Goal: Task Accomplishment & Management: Use online tool/utility

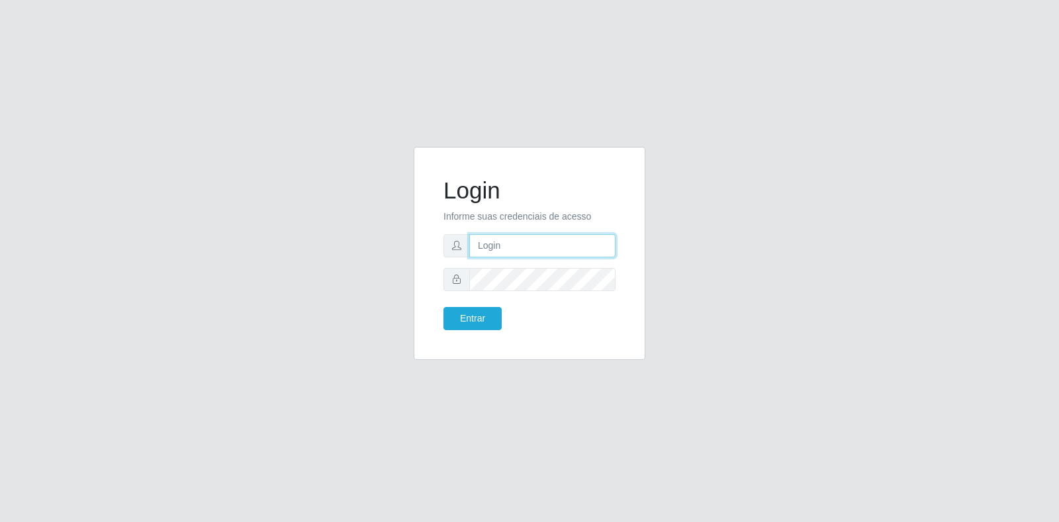
click at [494, 250] on input "text" at bounding box center [542, 245] width 146 height 23
type input "[PERSON_NAME][EMAIL_ADDRESS][PERSON_NAME][DOMAIN_NAME]"
click at [443, 307] on button "Entrar" at bounding box center [472, 318] width 58 height 23
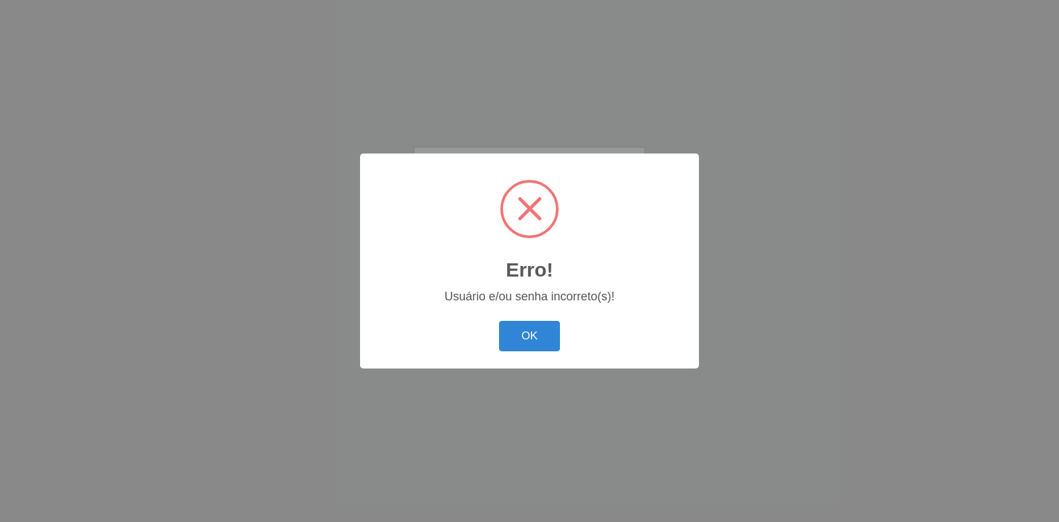
click at [499, 321] on button "OK" at bounding box center [530, 336] width 62 height 31
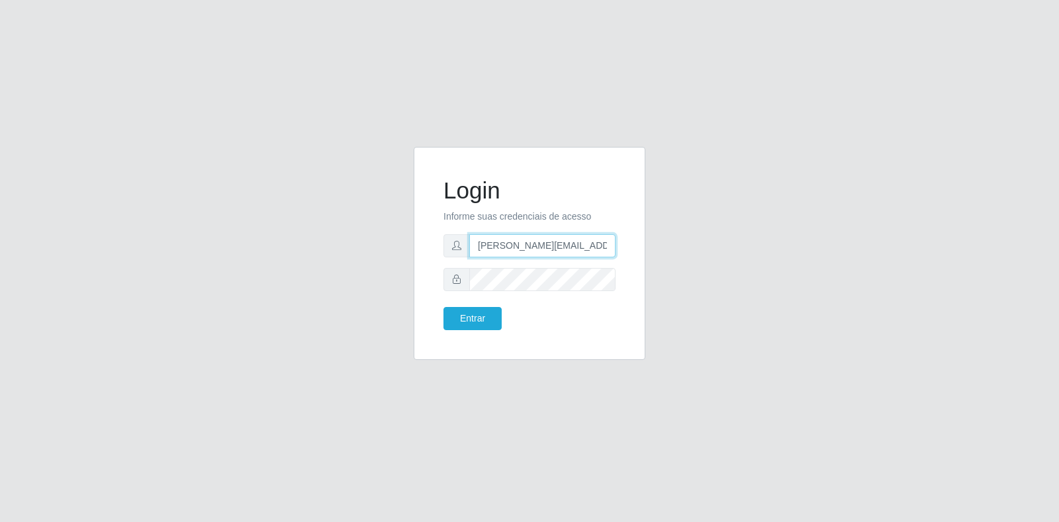
scroll to position [0, 21]
drag, startPoint x: 547, startPoint y: 249, endPoint x: 620, endPoint y: 248, distance: 72.8
click at [620, 248] on div "Login Informe suas credenciais de acesso [PERSON_NAME][EMAIL_ADDRESS][PERSON_NA…" at bounding box center [529, 253] width 199 height 180
click at [608, 244] on input "[PERSON_NAME][EMAIL_ADDRESS][PERSON_NAME][DOMAIN_NAME]" at bounding box center [542, 245] width 146 height 23
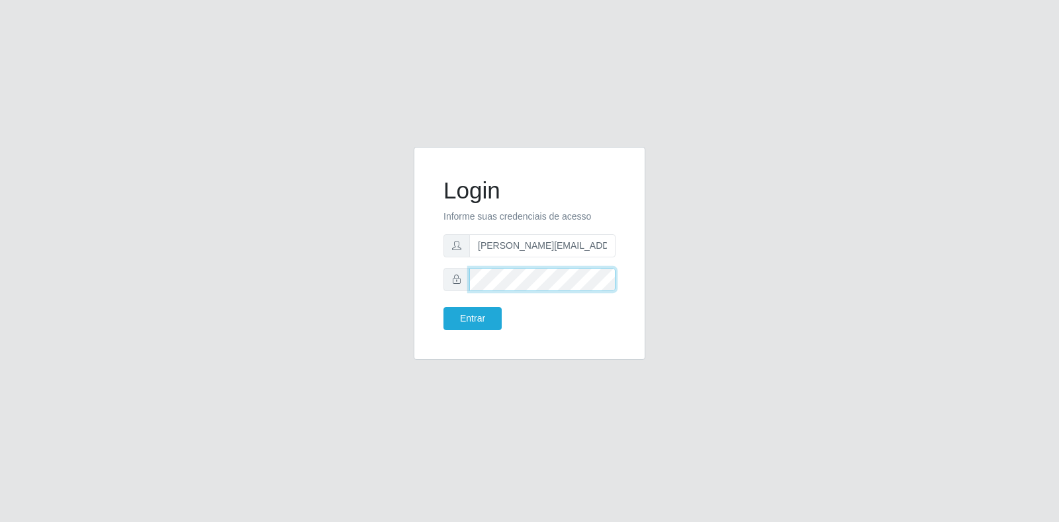
click at [443, 307] on button "Entrar" at bounding box center [472, 318] width 58 height 23
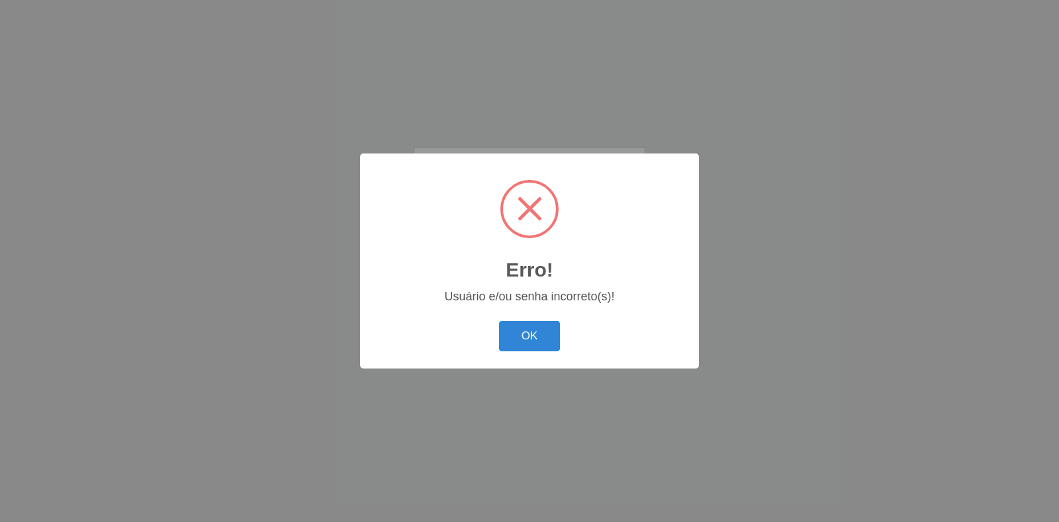
click at [499, 321] on button "OK" at bounding box center [530, 336] width 62 height 31
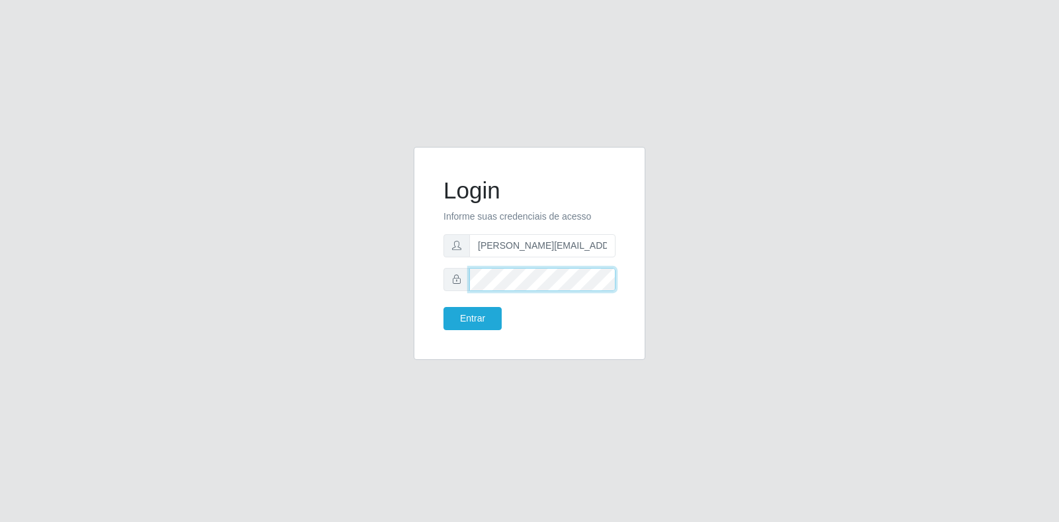
click at [443, 307] on button "Entrar" at bounding box center [472, 318] width 58 height 23
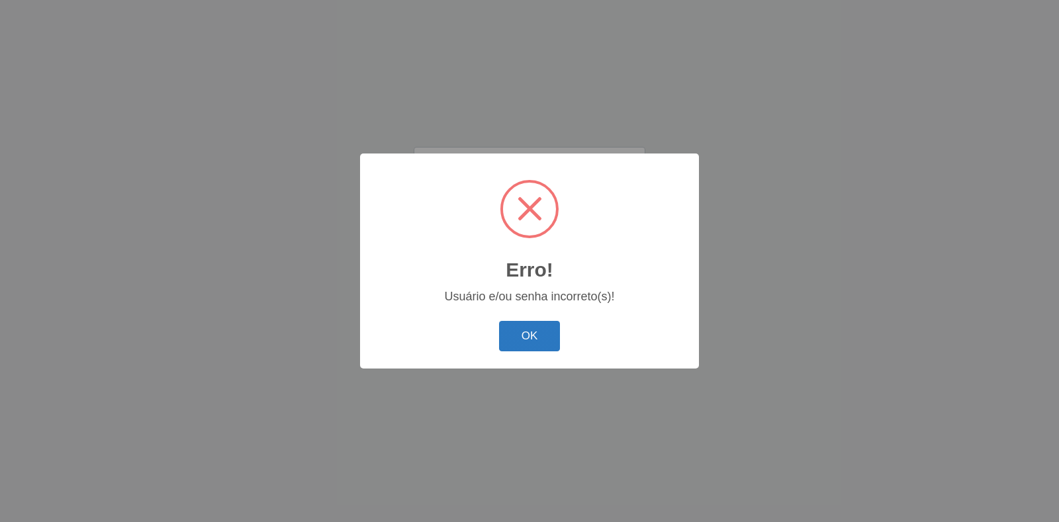
click at [549, 326] on button "OK" at bounding box center [530, 336] width 62 height 31
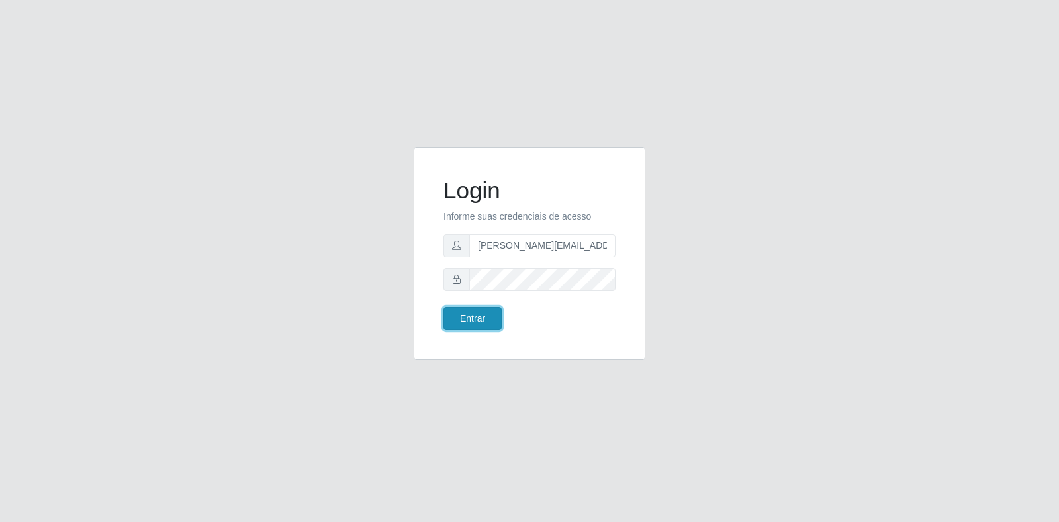
click at [476, 320] on button "Entrar" at bounding box center [472, 318] width 58 height 23
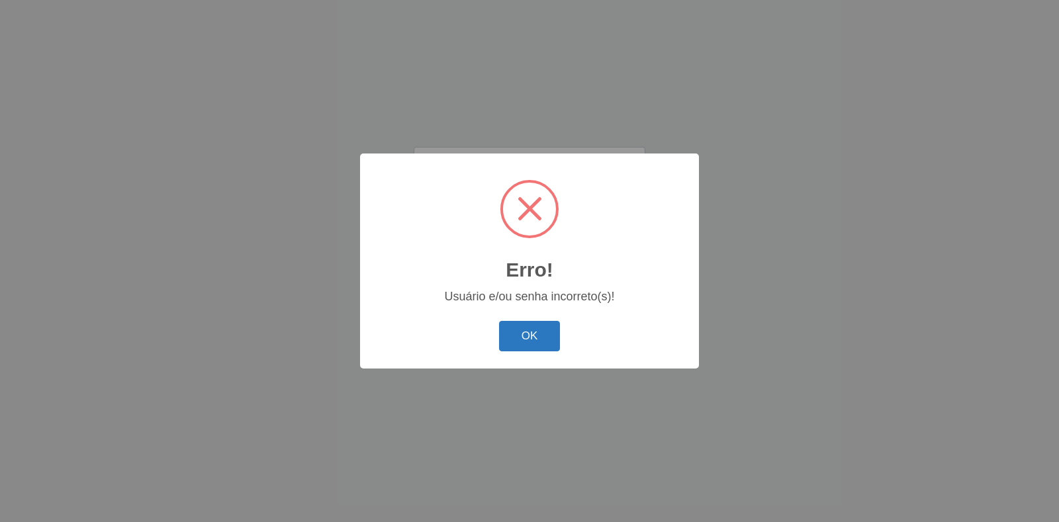
click at [529, 342] on button "OK" at bounding box center [530, 336] width 62 height 31
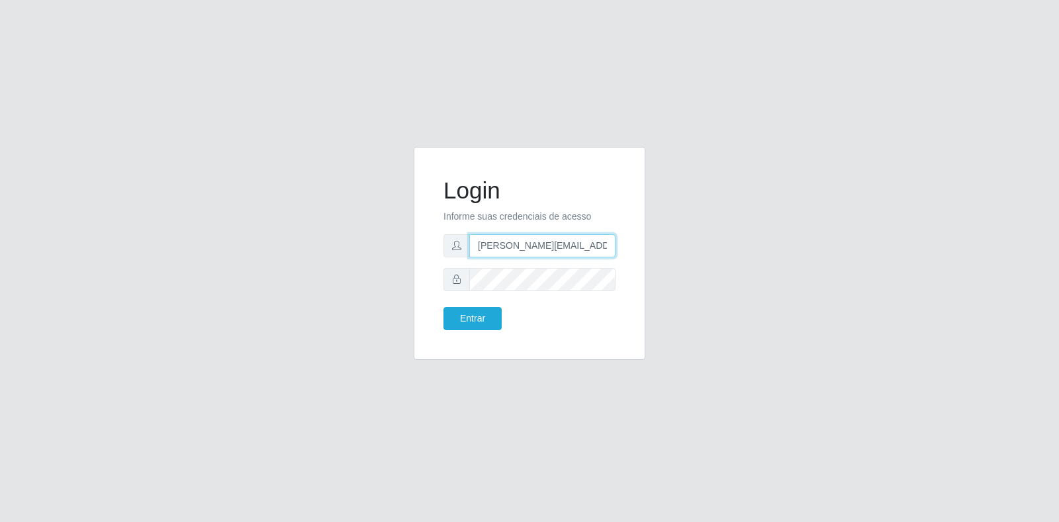
click at [608, 251] on input "[PERSON_NAME][EMAIL_ADDRESS][PERSON_NAME][DOMAIN_NAME]" at bounding box center [542, 245] width 146 height 23
drag, startPoint x: 539, startPoint y: 249, endPoint x: 401, endPoint y: 289, distance: 144.1
click at [401, 289] on div "Login Informe suas credenciais de acesso [PERSON_NAME][EMAIL_ADDRESS][PERSON_NA…" at bounding box center [529, 261] width 755 height 229
type input "[EMAIL_ADDRESS][PERSON_NAME][DOMAIN_NAME]"
click at [418, 273] on div "Login Informe suas credenciais de acesso [EMAIL_ADDRESS][PERSON_NAME][DOMAIN_NA…" at bounding box center [530, 253] width 232 height 213
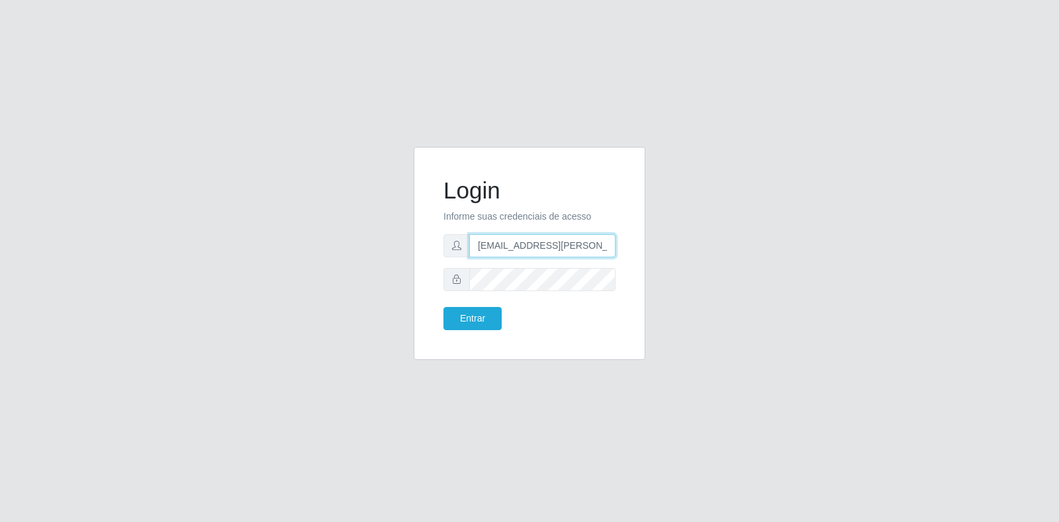
click at [611, 248] on input "[EMAIL_ADDRESS][PERSON_NAME][DOMAIN_NAME]" at bounding box center [542, 245] width 146 height 23
click at [610, 246] on input "[EMAIL_ADDRESS][PERSON_NAME][DOMAIN_NAME]" at bounding box center [542, 245] width 146 height 23
type input "[EMAIL_ADDRESS][PERSON_NAME][DOMAIN_NAME]"
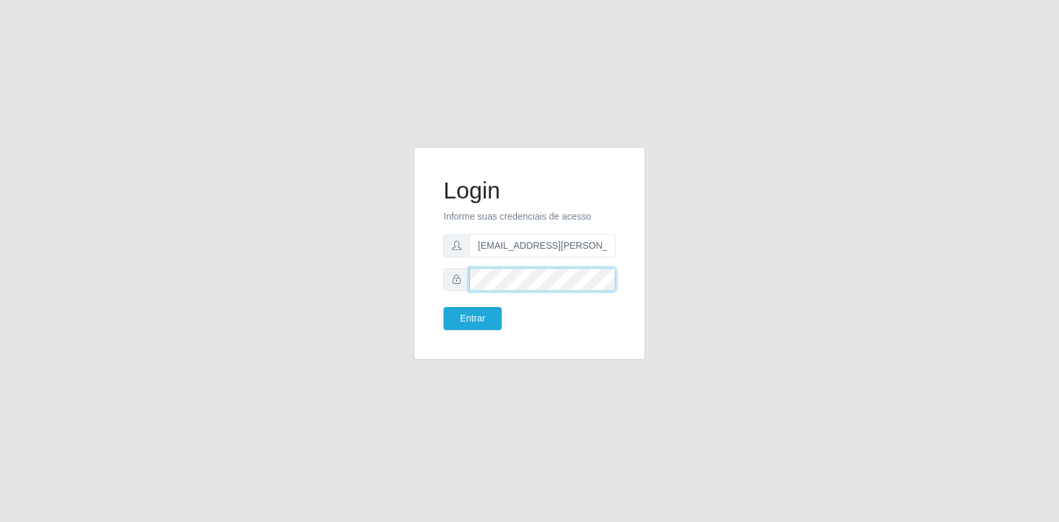
click at [443, 307] on button "Entrar" at bounding box center [472, 318] width 58 height 23
click at [468, 320] on button "Entrar" at bounding box center [472, 318] width 58 height 23
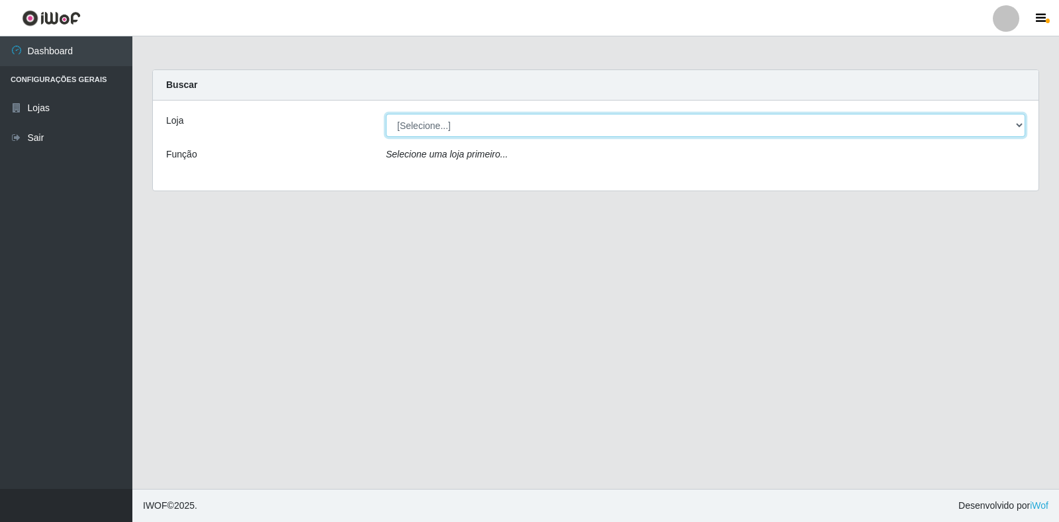
click at [1020, 130] on select "[Selecione...] Atacado Vem - Loja 30 Laranjeiras Velha" at bounding box center [705, 125] width 639 height 23
select select "495"
click at [386, 114] on select "[Selecione...] Atacado Vem - Loja 30 Laranjeiras Velha" at bounding box center [705, 125] width 639 height 23
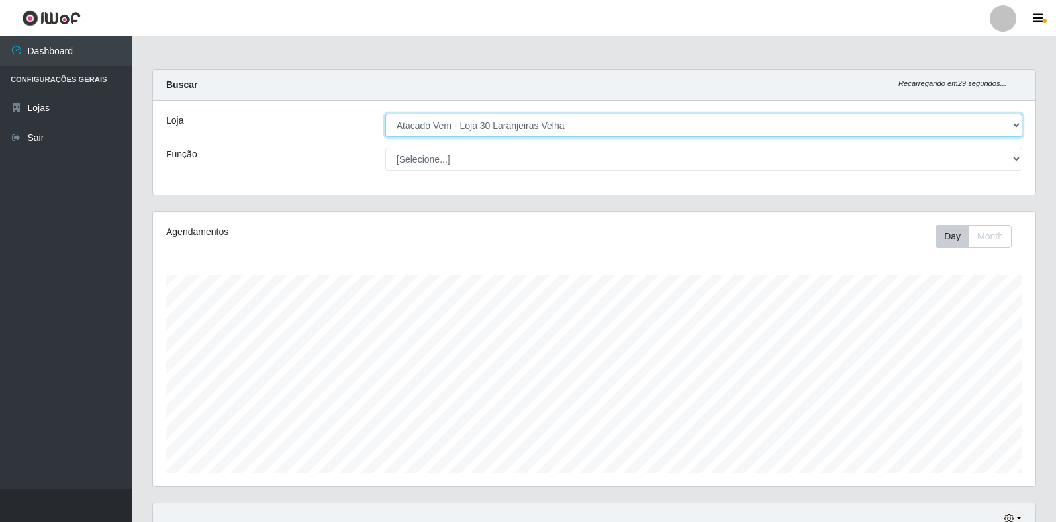
scroll to position [275, 882]
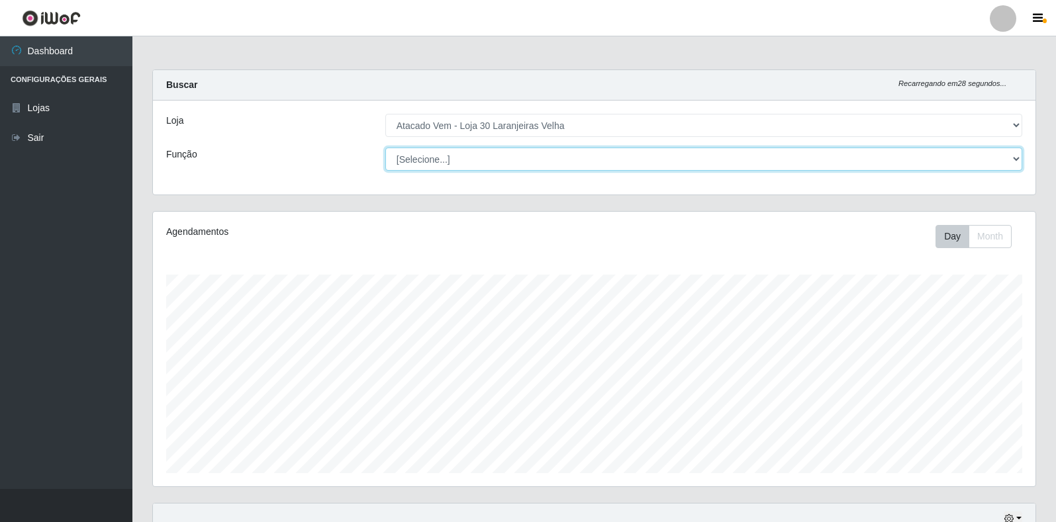
click at [1009, 163] on select "[Selecione...] Repositor Repositor + Repositor ++" at bounding box center [703, 159] width 637 height 23
select select "24"
click at [385, 148] on select "[Selecione...] Repositor Repositor + Repositor ++" at bounding box center [703, 159] width 637 height 23
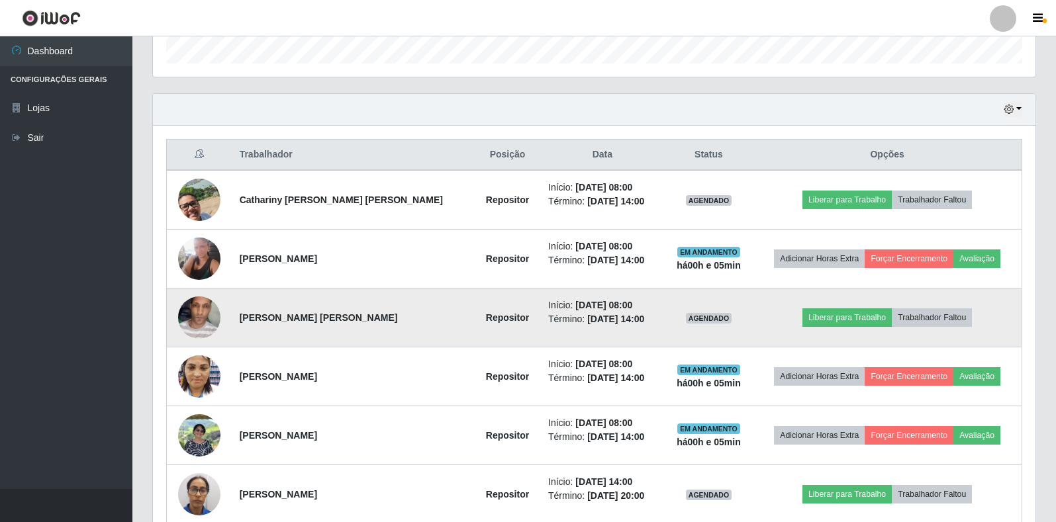
scroll to position [397, 0]
